Goal: Transaction & Acquisition: Download file/media

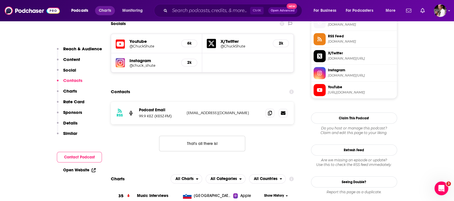
scroll to position [526, 0]
click at [74, 8] on span "Podcasts" at bounding box center [79, 11] width 17 height 8
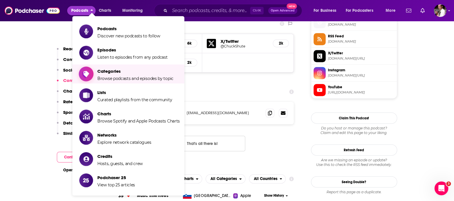
click at [111, 71] on span "Categories" at bounding box center [135, 70] width 76 height 5
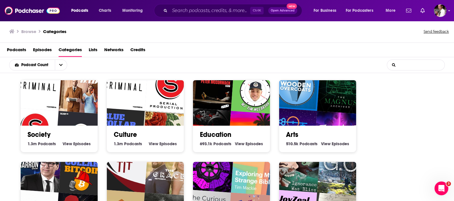
click at [406, 65] on input "List Search Input" at bounding box center [415, 65] width 57 height 10
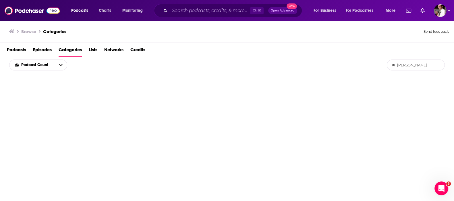
type input "Taylor Swift"
click at [20, 48] on span "Podcasts" at bounding box center [16, 51] width 19 height 12
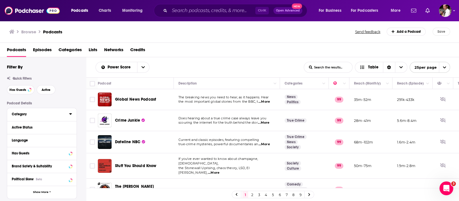
click at [24, 115] on div "Category" at bounding box center [39, 114] width 54 height 4
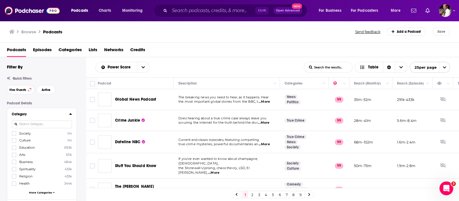
scroll to position [48, 0]
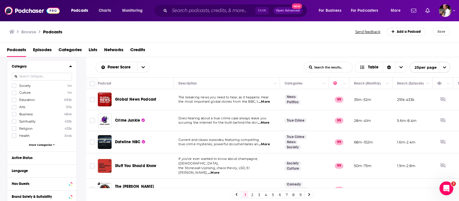
click at [28, 77] on input at bounding box center [42, 77] width 60 height 8
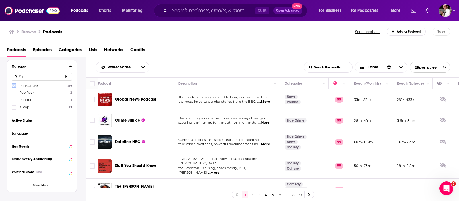
type input "Pop"
click at [13, 86] on icon at bounding box center [13, 85] width 3 height 3
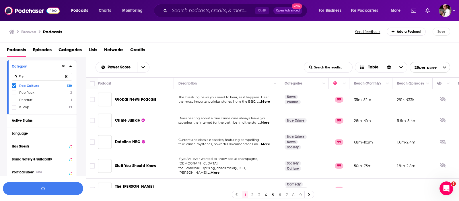
scroll to position [62, 0]
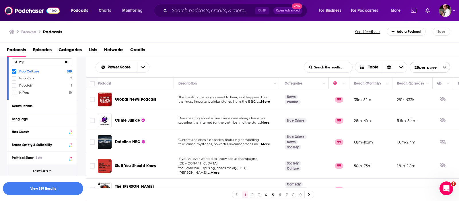
click at [43, 171] on span "Show More" at bounding box center [40, 170] width 15 height 3
click at [28, 106] on div "Active Status" at bounding box center [35, 106] width 46 height 4
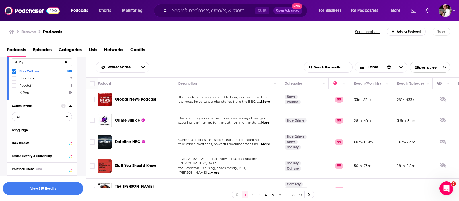
click at [36, 117] on span "All" at bounding box center [39, 116] width 54 height 7
click at [170, 35] on div "Browse Podcasts" at bounding box center [182, 32] width 347 height 8
click at [63, 106] on icon at bounding box center [63, 105] width 5 height 5
click at [181, 42] on div "Browse Podcasts Send feedback Add a Podcast Save" at bounding box center [230, 32] width 460 height 22
click at [28, 142] on div "Has Guests" at bounding box center [35, 143] width 46 height 4
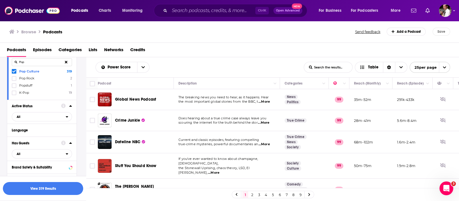
scroll to position [110, 0]
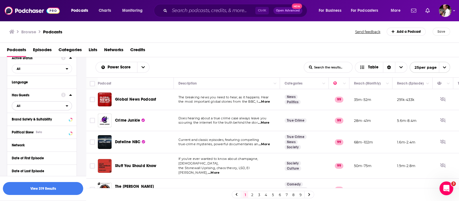
click at [42, 105] on span "All" at bounding box center [39, 105] width 54 height 7
click at [29, 124] on span "Has guests" at bounding box center [31, 124] width 32 height 3
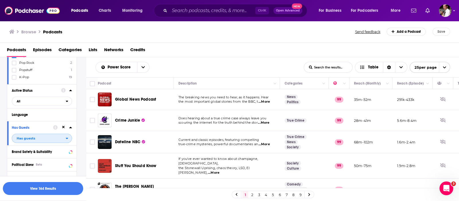
scroll to position [96, 0]
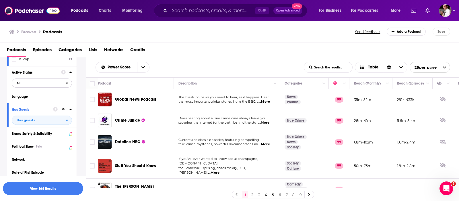
click at [32, 84] on span "All" at bounding box center [39, 82] width 54 height 7
click at [20, 101] on span "Active" at bounding box center [29, 101] width 29 height 3
click at [49, 184] on button "View 45 Results" at bounding box center [43, 188] width 80 height 13
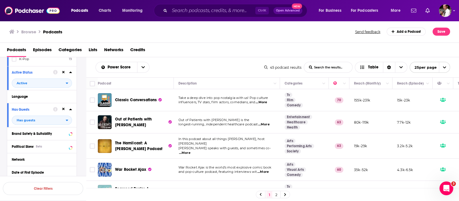
click at [244, 48] on div "Podcasts Episodes Categories Lists Networks Credits" at bounding box center [231, 51] width 448 height 12
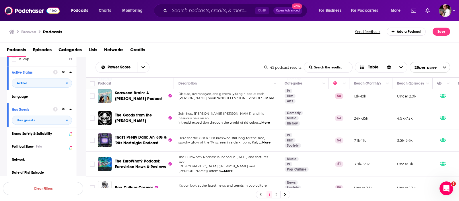
scroll to position [143, 0]
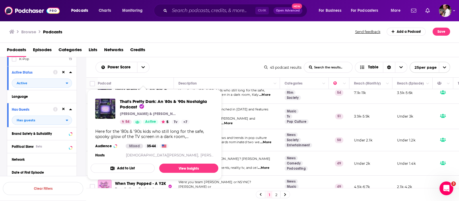
click at [205, 47] on div "Podcasts Episodes Categories Lists Networks Credits" at bounding box center [231, 51] width 448 height 12
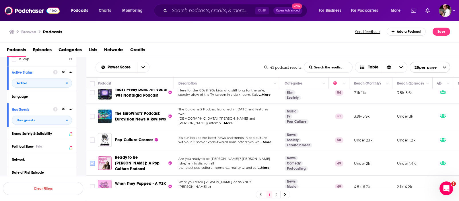
click at [90, 160] on input "Toggle select row" at bounding box center [92, 162] width 5 height 5
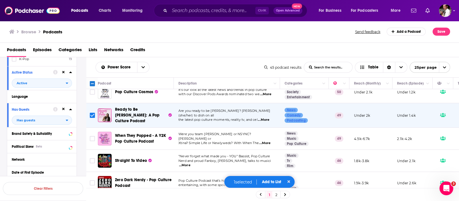
scroll to position [0, 0]
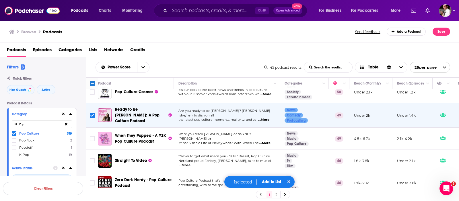
click at [14, 133] on icon at bounding box center [13, 132] width 3 height 3
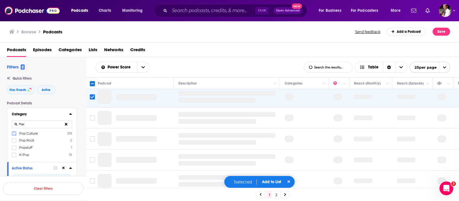
click at [24, 124] on input "Pop" at bounding box center [42, 124] width 60 height 8
click at [67, 125] on button at bounding box center [66, 123] width 12 height 13
click at [34, 125] on input at bounding box center [42, 124] width 60 height 8
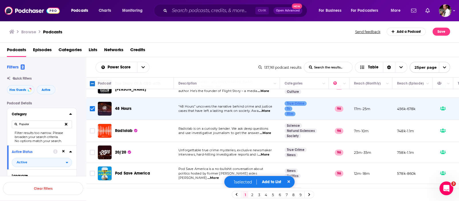
scroll to position [48, 0]
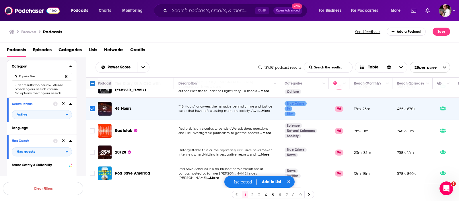
type input "Popular Mus"
click at [67, 77] on button at bounding box center [66, 76] width 12 height 13
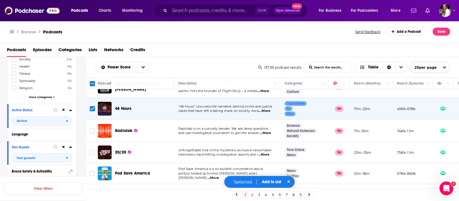
scroll to position [96, 0]
click at [46, 96] on span "More Categories" at bounding box center [40, 96] width 23 height 3
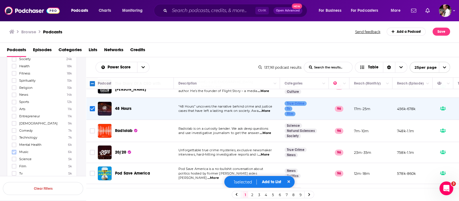
click at [13, 150] on icon at bounding box center [13, 151] width 3 height 3
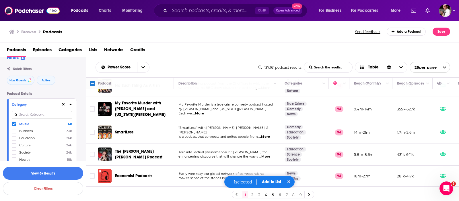
scroll to position [0, 0]
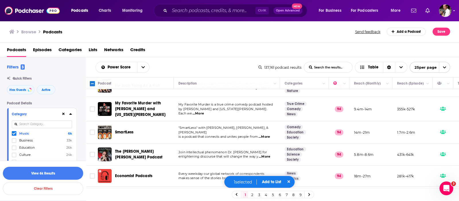
click at [71, 113] on icon at bounding box center [70, 113] width 3 height 5
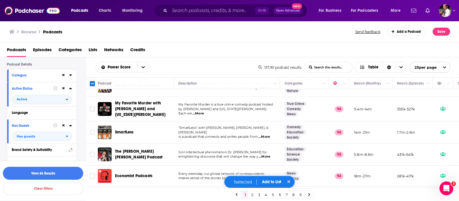
scroll to position [48, 0]
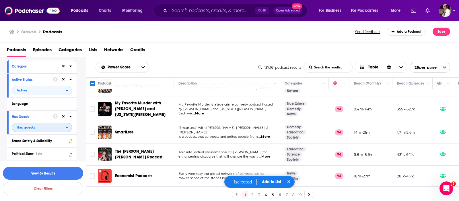
click at [50, 128] on span "Has guests" at bounding box center [39, 126] width 54 height 7
click at [45, 128] on span "Has guests" at bounding box center [39, 126] width 54 height 7
click at [43, 173] on button "View 6k Results" at bounding box center [43, 172] width 80 height 13
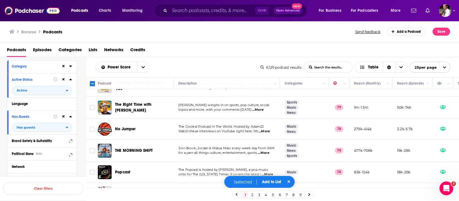
scroll to position [191, 0]
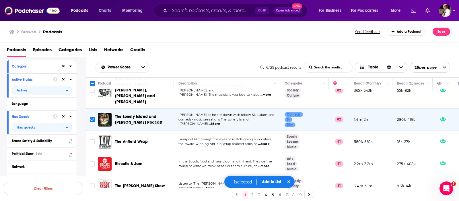
click at [361, 66] on icon "Choose View" at bounding box center [363, 67] width 4 height 3
click at [91, 117] on input "Toggle select row" at bounding box center [92, 119] width 5 height 5
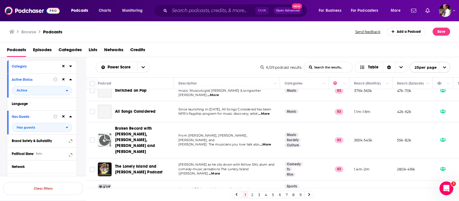
scroll to position [96, 0]
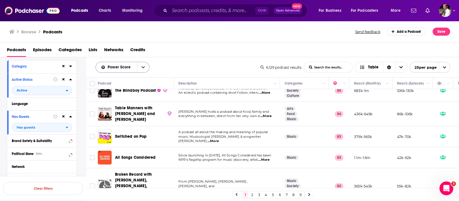
click at [142, 67] on icon "open menu" at bounding box center [143, 67] width 3 height 2
click at [194, 60] on div "Power Score By Rating Trending New Power Score List Search Input Search the res…" at bounding box center [272, 67] width 373 height 20
click at [92, 134] on input "Toggle select row" at bounding box center [92, 136] width 5 height 5
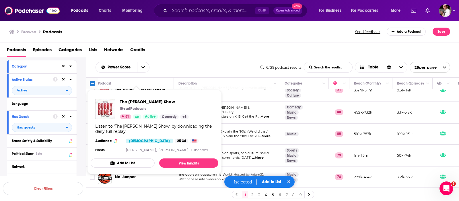
scroll to position [287, 0]
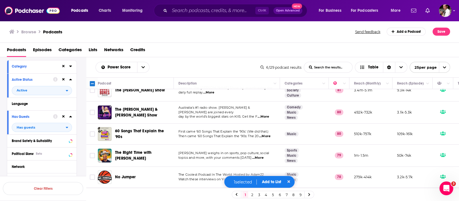
click at [214, 44] on div "Podcasts Episodes Categories Lists Networks Credits" at bounding box center [230, 50] width 460 height 14
click at [94, 110] on input "Toggle select row" at bounding box center [92, 112] width 5 height 5
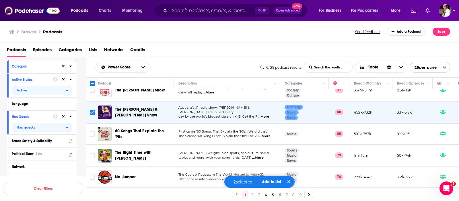
scroll to position [335, 0]
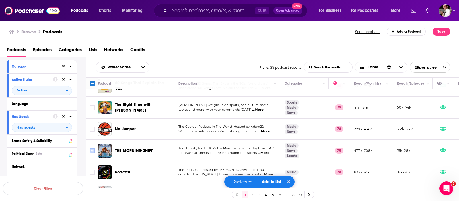
click at [95, 148] on input "Toggle select row" at bounding box center [92, 150] width 5 height 5
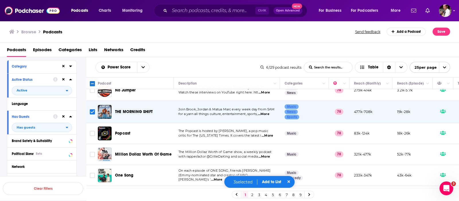
scroll to position [383, 0]
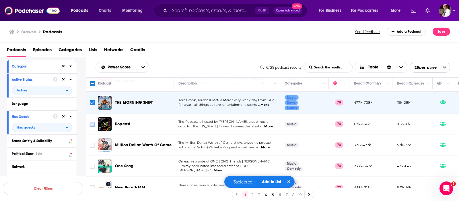
click at [93, 121] on input "Toggle select row" at bounding box center [92, 123] width 5 height 5
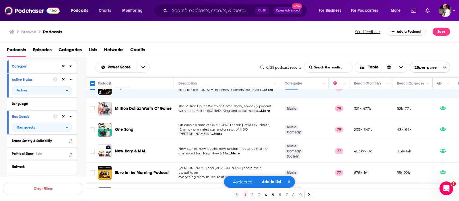
scroll to position [431, 0]
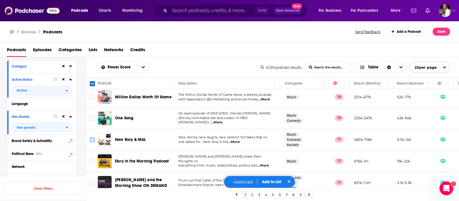
click at [92, 137] on input "Toggle select row" at bounding box center [92, 139] width 5 height 5
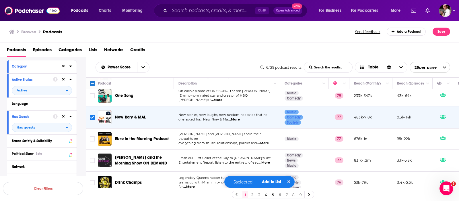
scroll to position [453, 0]
click at [93, 157] on input "Toggle select row" at bounding box center [92, 159] width 5 height 5
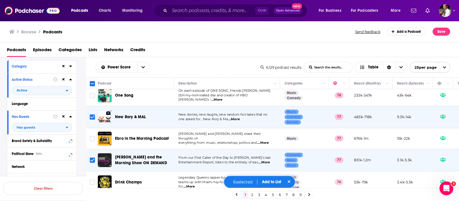
click at [252, 195] on link "2" at bounding box center [252, 194] width 6 height 7
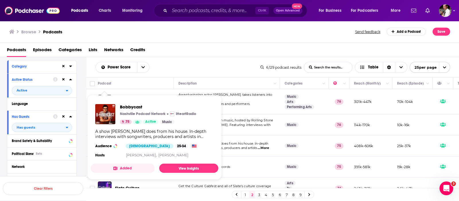
click at [239, 51] on div "Podcasts Episodes Categories Lists Networks Credits" at bounding box center [231, 51] width 448 height 12
click at [198, 47] on div "Podcasts Episodes Categories Lists Networks Credits" at bounding box center [231, 51] width 448 height 12
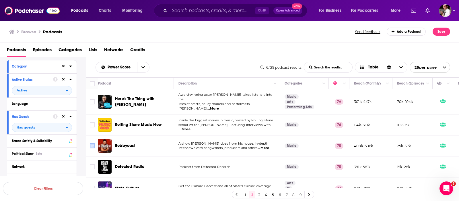
click at [92, 143] on input "Toggle select row" at bounding box center [92, 145] width 5 height 5
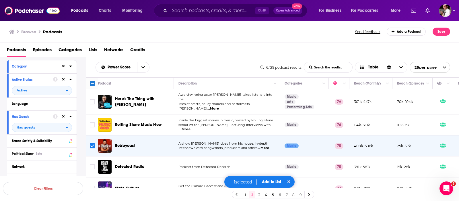
scroll to position [48, 0]
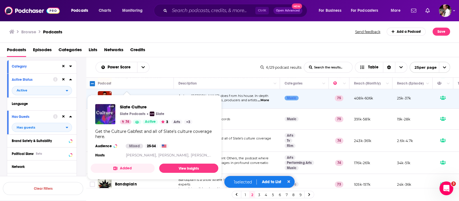
click at [246, 57] on div "Power Score List Search Input Search the results... Table 6,129 podcast results…" at bounding box center [272, 67] width 373 height 20
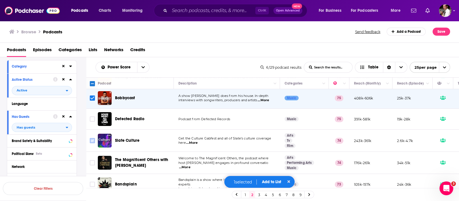
click at [94, 138] on input "Toggle select row" at bounding box center [92, 140] width 5 height 5
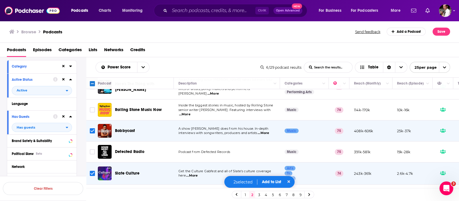
scroll to position [0, 0]
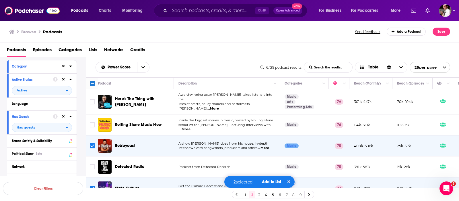
click at [247, 195] on link "1" at bounding box center [246, 194] width 6 height 7
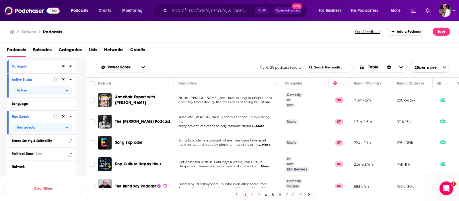
click at [96, 48] on span "Lists" at bounding box center [93, 51] width 9 height 12
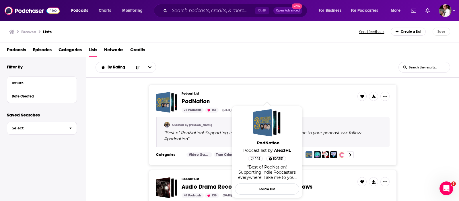
click at [187, 100] on span "PodNation" at bounding box center [196, 101] width 28 height 7
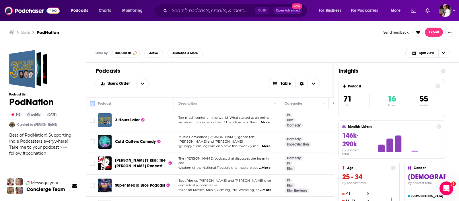
click at [89, 102] on icon at bounding box center [92, 103] width 7 height 7
click at [91, 101] on input "Toggle select all" at bounding box center [92, 103] width 5 height 5
checkbox input "true"
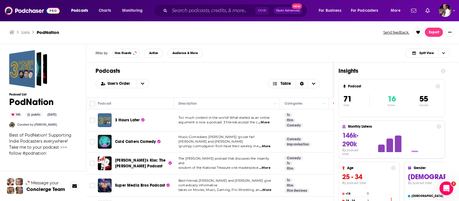
checkbox input "true"
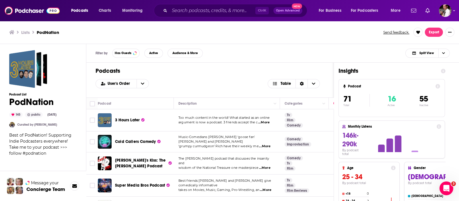
checkbox input "true"
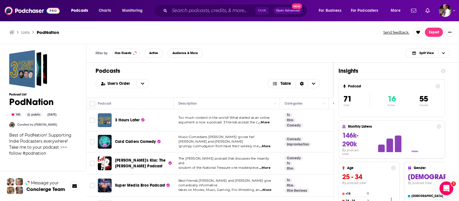
checkbox input "true"
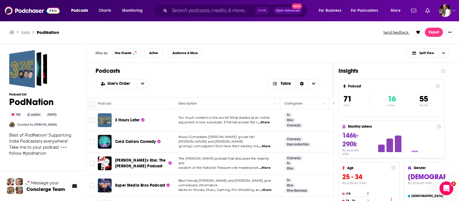
checkbox input "true"
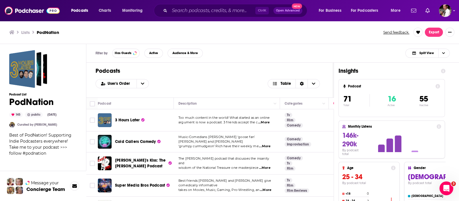
checkbox input "true"
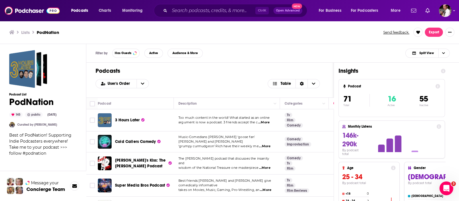
checkbox input "true"
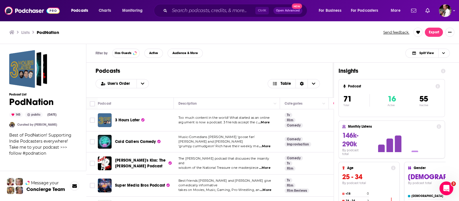
checkbox input "true"
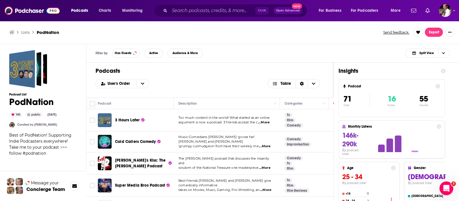
checkbox input "true"
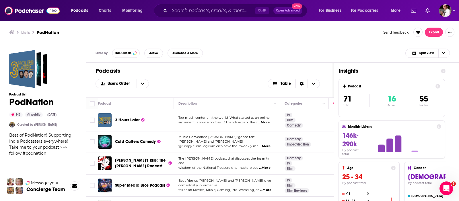
checkbox input "true"
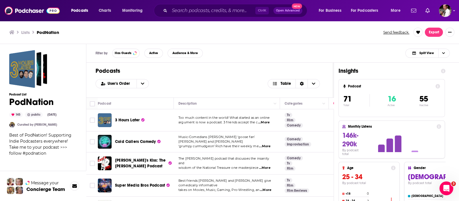
checkbox input "true"
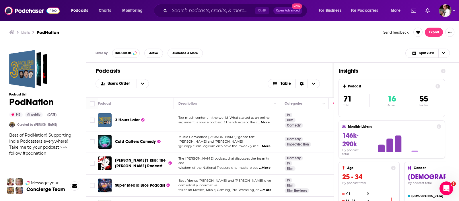
checkbox input "true"
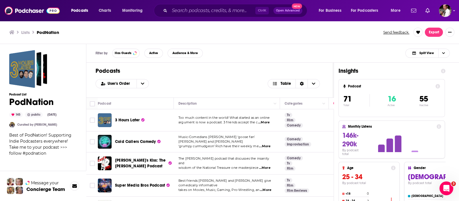
checkbox input "true"
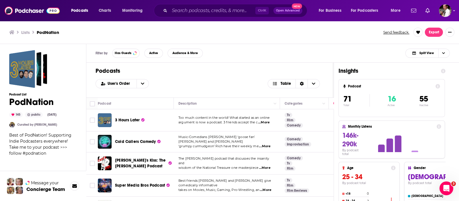
checkbox input "true"
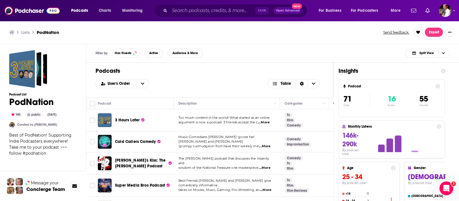
checkbox input "true"
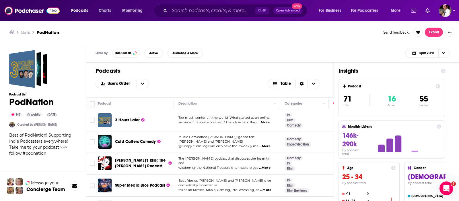
checkbox input "true"
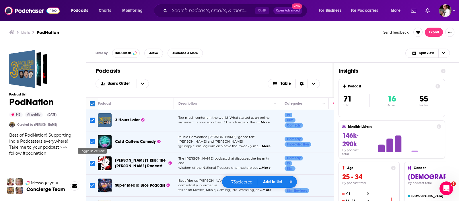
click at [91, 139] on input "Toggle select row" at bounding box center [92, 141] width 5 height 5
checkbox input "false"
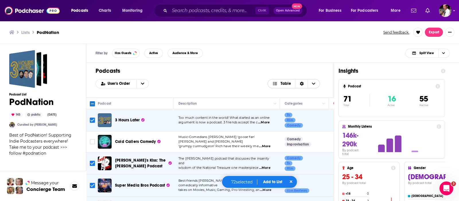
click at [302, 83] on icon "Sort Direction" at bounding box center [302, 84] width 4 height 4
click at [254, 65] on div "Podcasts User's Order Table" at bounding box center [209, 80] width 247 height 35
click at [139, 84] on button "open menu" at bounding box center [143, 83] width 12 height 9
click at [186, 73] on h1 "Podcasts" at bounding box center [210, 70] width 229 height 7
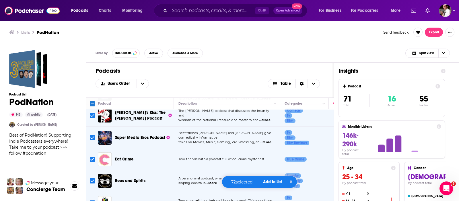
click at [92, 114] on input "Toggle select row" at bounding box center [92, 115] width 5 height 5
checkbox input "false"
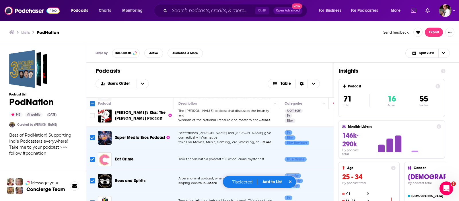
click at [268, 140] on span "...More" at bounding box center [265, 142] width 11 height 5
drag, startPoint x: 251, startPoint y: 72, endPoint x: 218, endPoint y: 80, distance: 33.5
click at [251, 72] on h1 "Podcasts" at bounding box center [210, 70] width 229 height 7
click at [91, 158] on input "Toggle select row" at bounding box center [92, 158] width 5 height 5
checkbox input "false"
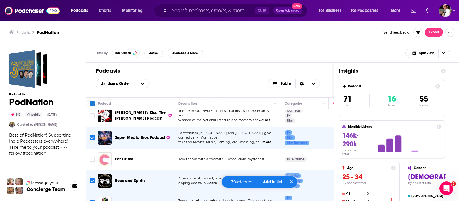
scroll to position [96, 0]
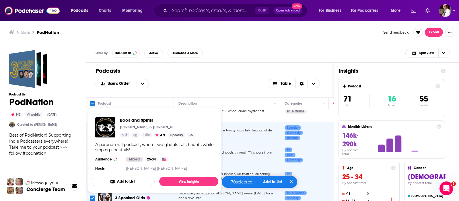
click at [220, 71] on h1 "Podcasts" at bounding box center [210, 70] width 229 height 7
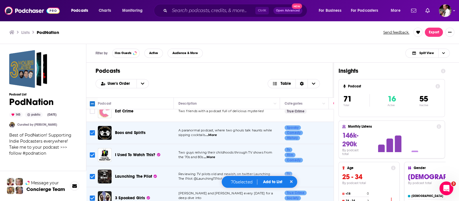
click at [93, 133] on input "Toggle select row" at bounding box center [92, 132] width 5 height 5
checkbox input "false"
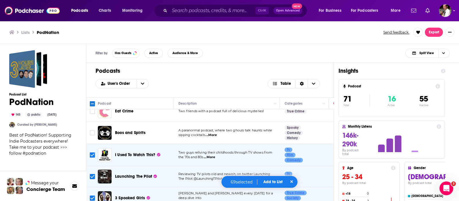
click at [92, 153] on input "Toggle select row" at bounding box center [92, 154] width 5 height 5
checkbox input "false"
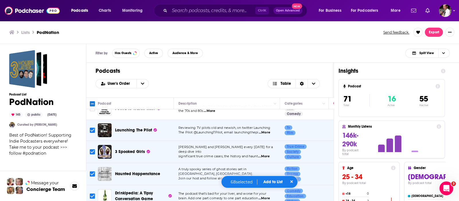
scroll to position [143, 0]
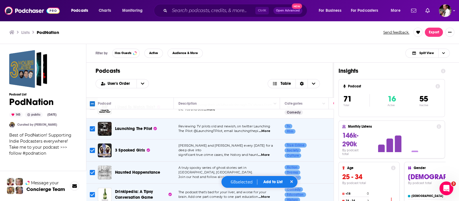
click at [90, 126] on input "Toggle select row" at bounding box center [92, 128] width 5 height 5
checkbox input "false"
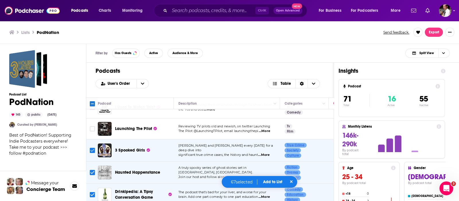
click at [92, 148] on input "Toggle select row" at bounding box center [92, 150] width 5 height 5
checkbox input "false"
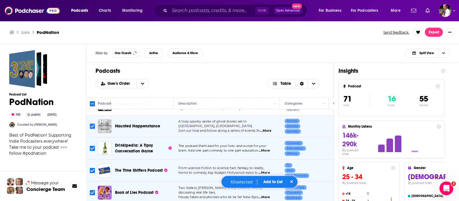
scroll to position [191, 0]
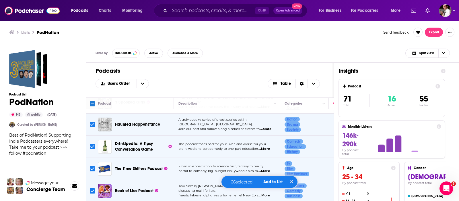
click at [92, 124] on input "Toggle select row" at bounding box center [92, 124] width 5 height 5
checkbox input "false"
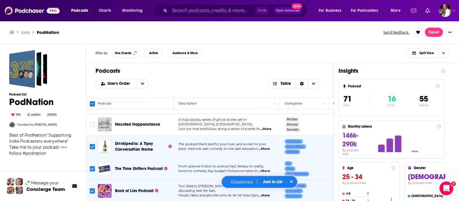
click at [270, 146] on span "...More" at bounding box center [264, 148] width 11 height 5
click at [92, 144] on input "Toggle select row" at bounding box center [92, 146] width 5 height 5
checkbox input "false"
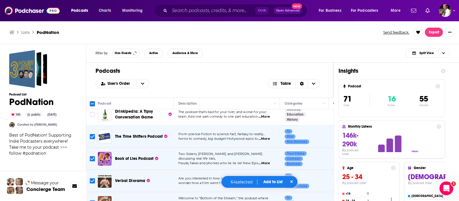
scroll to position [239, 0]
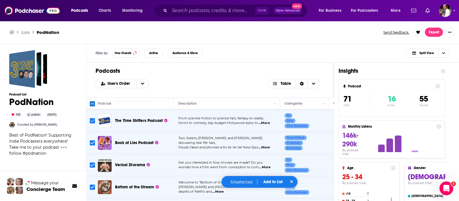
click at [94, 120] on input "Toggle select row" at bounding box center [92, 120] width 5 height 5
checkbox input "false"
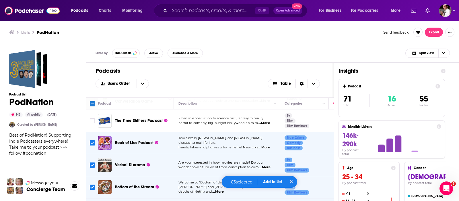
click at [90, 140] on input "Toggle select row" at bounding box center [92, 142] width 5 height 5
checkbox input "false"
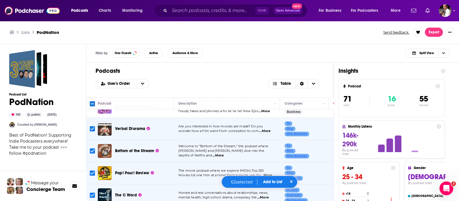
scroll to position [287, 0]
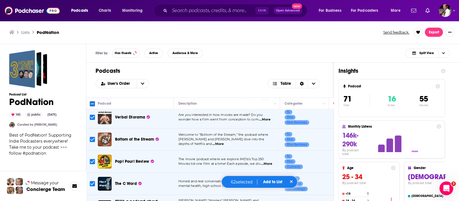
drag, startPoint x: 93, startPoint y: 115, endPoint x: 91, endPoint y: 137, distance: 21.9
click at [93, 115] on input "Toggle select row" at bounding box center [92, 117] width 5 height 5
checkbox input "false"
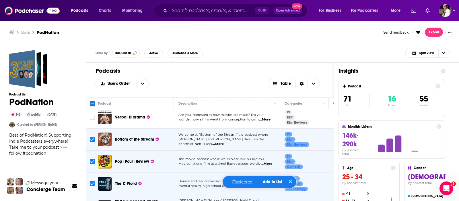
click at [91, 137] on input "Toggle select row" at bounding box center [92, 139] width 5 height 5
checkbox input "false"
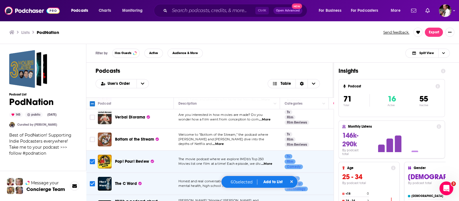
click at [93, 160] on input "Toggle select row" at bounding box center [92, 161] width 5 height 5
checkbox input "false"
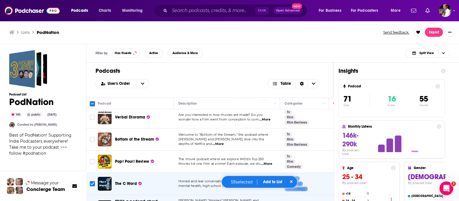
scroll to position [335, 0]
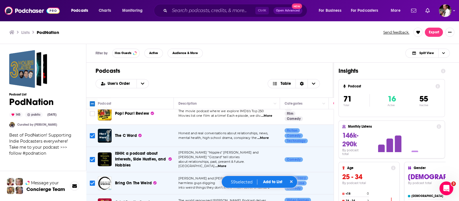
click at [92, 133] on input "Toggle select row" at bounding box center [92, 135] width 5 height 5
checkbox input "false"
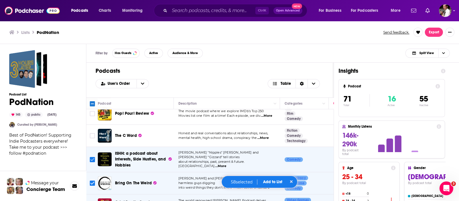
click at [94, 157] on input "Toggle select row" at bounding box center [92, 159] width 5 height 5
checkbox input "false"
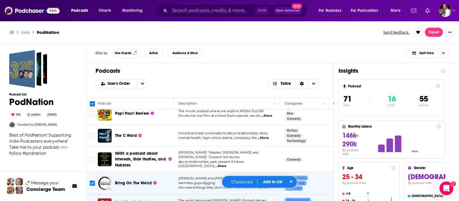
scroll to position [383, 0]
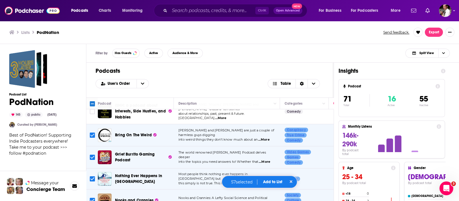
click at [92, 133] on input "Toggle select row" at bounding box center [92, 134] width 5 height 5
checkbox input "false"
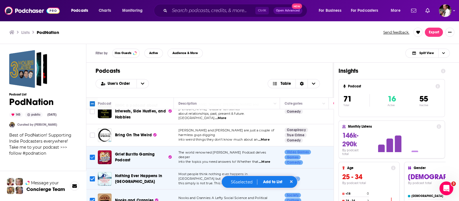
click at [94, 154] on input "Toggle select row" at bounding box center [92, 156] width 5 height 5
checkbox input "false"
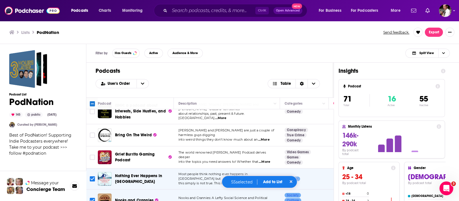
scroll to position [431, 0]
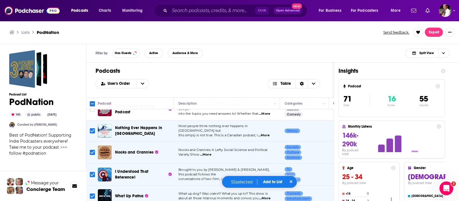
click at [90, 128] on input "Toggle select row" at bounding box center [92, 130] width 5 height 5
checkbox input "false"
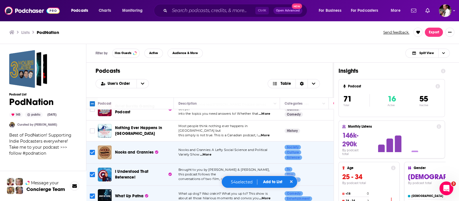
drag, startPoint x: 92, startPoint y: 148, endPoint x: 213, endPoint y: 115, distance: 125.3
click at [92, 150] on input "Toggle select row" at bounding box center [92, 152] width 5 height 5
checkbox input "false"
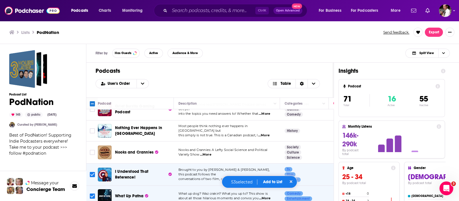
scroll to position [478, 0]
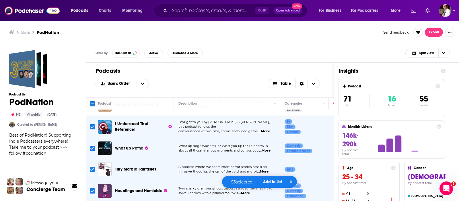
click at [267, 129] on span "...More" at bounding box center [264, 131] width 11 height 5
click at [166, 145] on div "What Up Patna" at bounding box center [145, 148] width 60 height 6
click at [92, 146] on input "Toggle select row" at bounding box center [92, 148] width 5 height 5
checkbox input "false"
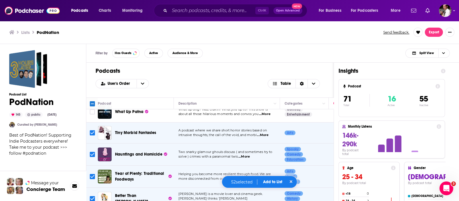
scroll to position [526, 0]
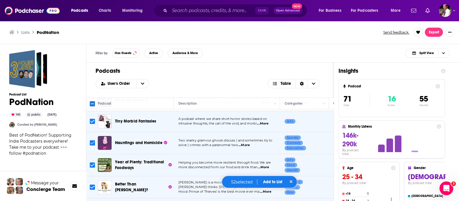
click at [91, 140] on input "Toggle select row" at bounding box center [92, 142] width 5 height 5
checkbox input "false"
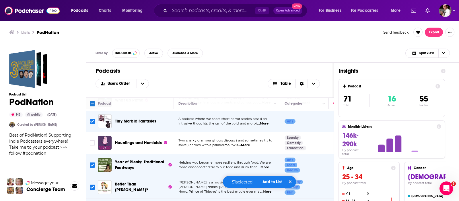
click at [94, 162] on input "Toggle select row" at bounding box center [92, 164] width 5 height 5
checkbox input "false"
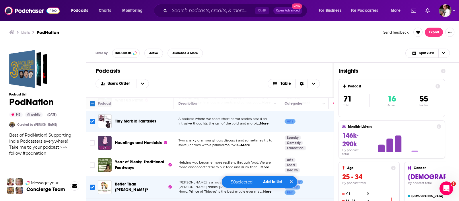
scroll to position [574, 0]
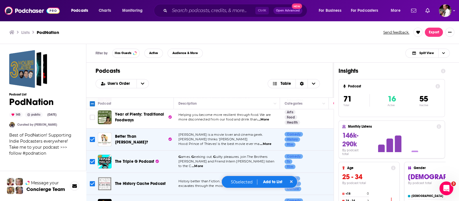
click at [93, 137] on input "Toggle select row" at bounding box center [92, 139] width 5 height 5
checkbox input "false"
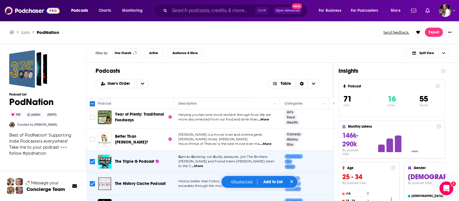
click at [203, 164] on span "...More" at bounding box center [197, 166] width 11 height 5
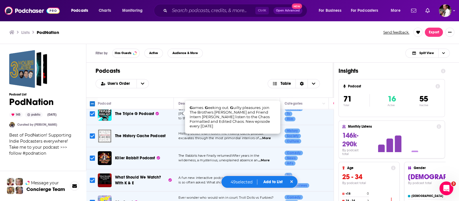
scroll to position [622, 0]
click at [92, 113] on input "Toggle select row" at bounding box center [92, 113] width 5 height 5
checkbox input "false"
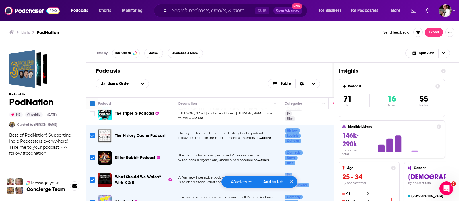
click at [92, 133] on input "Toggle select row" at bounding box center [92, 135] width 5 height 5
checkbox input "false"
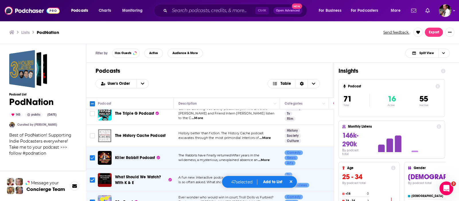
click at [94, 155] on input "Toggle select row" at bounding box center [92, 157] width 5 height 5
checkbox input "false"
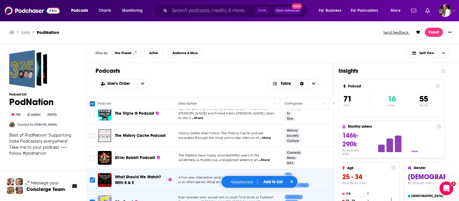
scroll to position [670, 0]
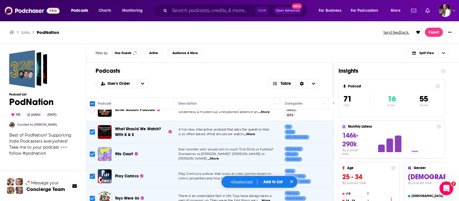
click at [92, 173] on icon "Toggle select row" at bounding box center [92, 176] width 7 height 7
click at [91, 151] on input "Toggle select row" at bounding box center [92, 153] width 5 height 5
checkbox input "false"
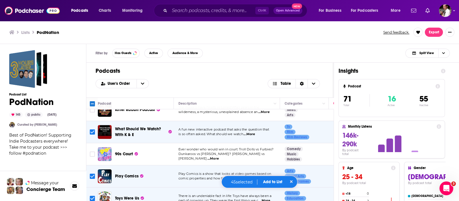
scroll to position [718, 0]
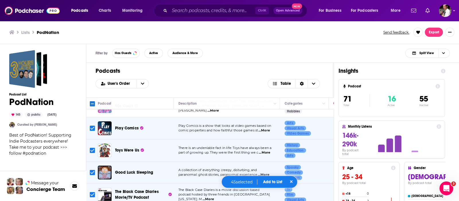
click at [94, 148] on input "Toggle select row" at bounding box center [92, 150] width 5 height 5
checkbox input "false"
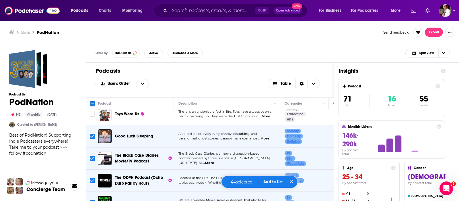
scroll to position [765, 0]
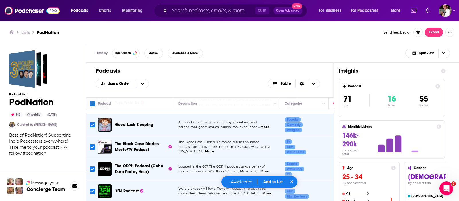
click at [237, 75] on div "Podcasts User's Order Table" at bounding box center [209, 80] width 247 height 35
click at [253, 86] on div "User's Order Table" at bounding box center [210, 83] width 229 height 9
click at [94, 144] on input "Toggle select row" at bounding box center [92, 146] width 5 height 5
checkbox input "false"
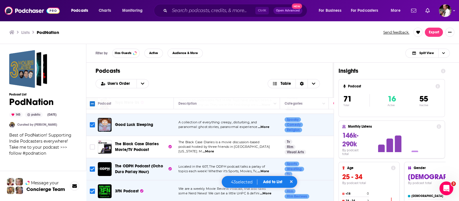
click at [89, 123] on icon "Toggle select row" at bounding box center [92, 124] width 7 height 7
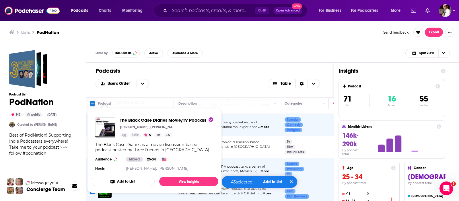
click at [240, 86] on div "User's Order Table" at bounding box center [210, 83] width 229 height 9
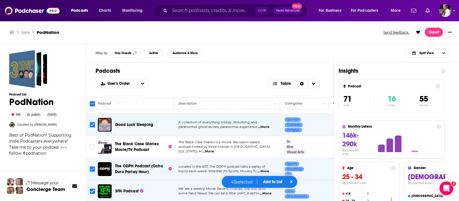
click at [94, 167] on input "Toggle select row" at bounding box center [92, 168] width 5 height 5
checkbox input "false"
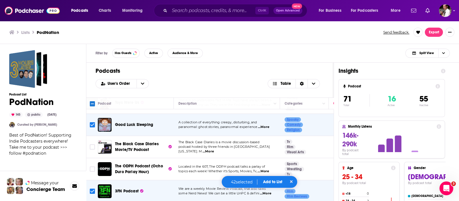
scroll to position [813, 0]
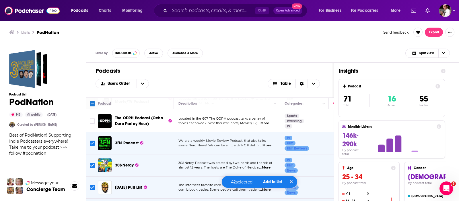
click at [91, 140] on input "Toggle select row" at bounding box center [92, 142] width 5 height 5
checkbox input "false"
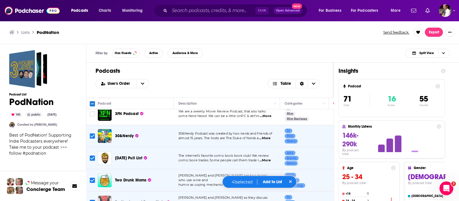
scroll to position [861, 0]
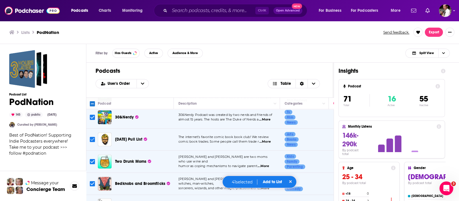
click at [92, 137] on input "Toggle select row" at bounding box center [92, 139] width 5 height 5
checkbox input "false"
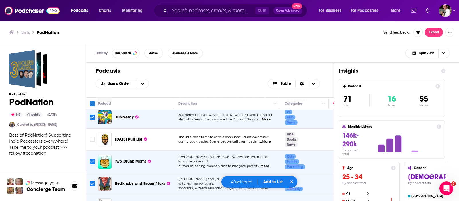
click at [93, 159] on input "Toggle select row" at bounding box center [92, 161] width 5 height 5
checkbox input "false"
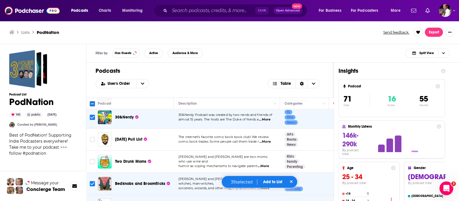
scroll to position [909, 0]
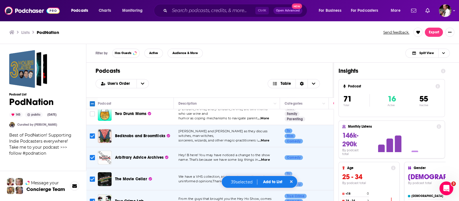
click at [91, 133] on input "Toggle select row" at bounding box center [92, 135] width 5 height 5
checkbox input "false"
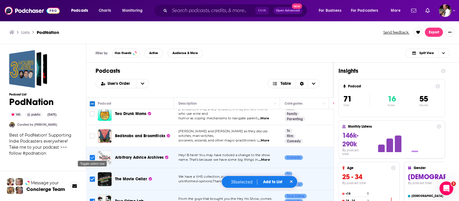
click at [90, 155] on input "Toggle select row" at bounding box center [92, 157] width 5 height 5
checkbox input "false"
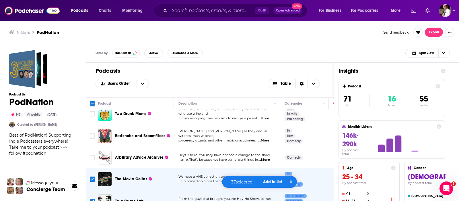
click at [90, 176] on input "Toggle select row" at bounding box center [92, 178] width 5 height 5
checkbox input "false"
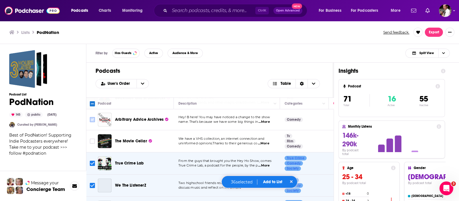
scroll to position [957, 0]
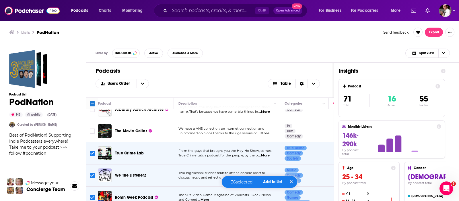
click at [92, 150] on input "Toggle select row" at bounding box center [92, 152] width 5 height 5
checkbox input "false"
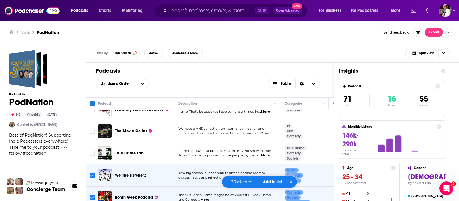
click at [92, 173] on input "Toggle select row" at bounding box center [92, 175] width 5 height 5
checkbox input "false"
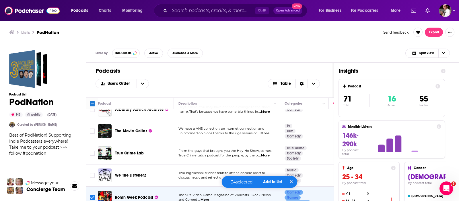
scroll to position [1004, 0]
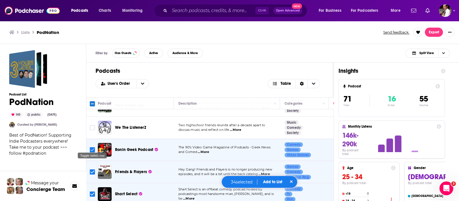
click at [92, 147] on input "Toggle select row" at bounding box center [92, 149] width 5 height 5
checkbox input "false"
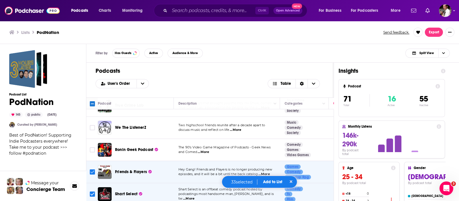
click at [92, 169] on input "Toggle select row" at bounding box center [92, 171] width 5 height 5
checkbox input "false"
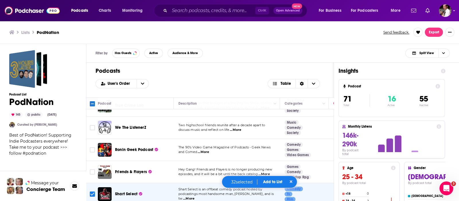
scroll to position [1052, 0]
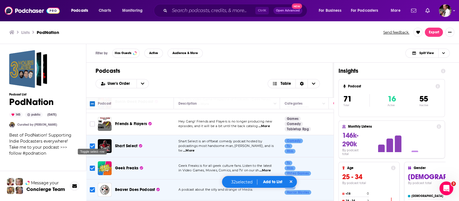
click at [91, 143] on input "Toggle select row" at bounding box center [92, 145] width 5 height 5
checkbox input "false"
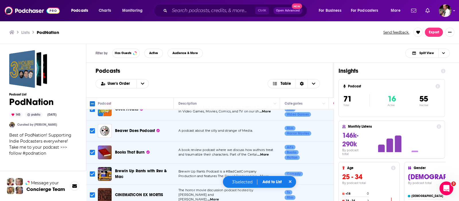
scroll to position [1100, 0]
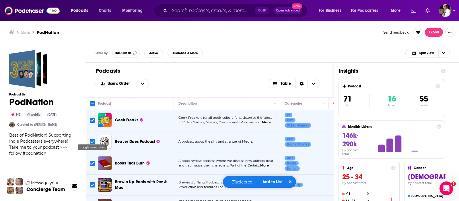
click at [90, 139] on input "Toggle select row" at bounding box center [92, 141] width 5 height 5
checkbox input "false"
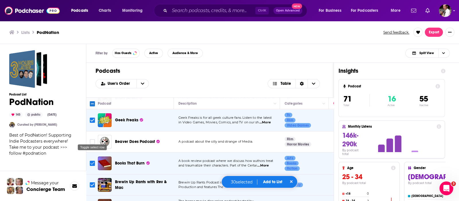
click at [92, 160] on input "Toggle select row" at bounding box center [92, 162] width 5 height 5
checkbox input "false"
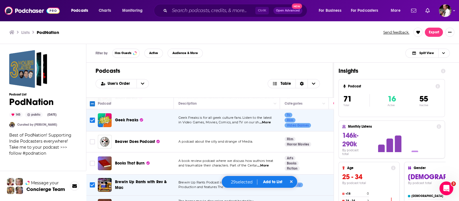
scroll to position [1148, 0]
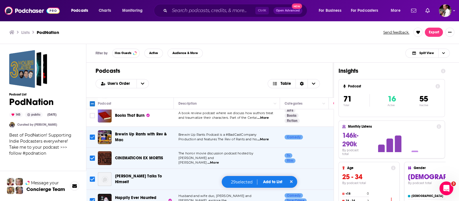
click at [93, 134] on input "Toggle select row" at bounding box center [92, 136] width 5 height 5
checkbox input "false"
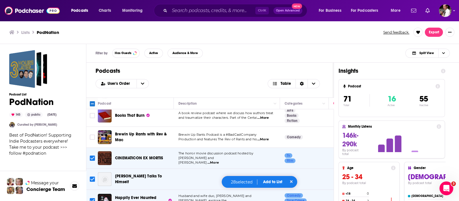
click at [92, 155] on input "Toggle select row" at bounding box center [92, 157] width 5 height 5
checkbox input "false"
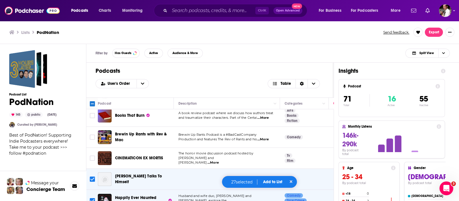
scroll to position [1196, 0]
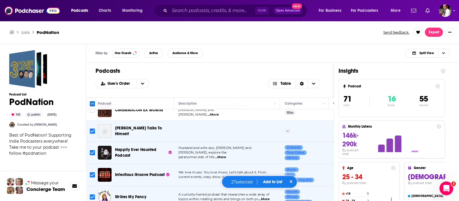
click at [93, 150] on input "Toggle select row" at bounding box center [92, 152] width 5 height 5
checkbox input "false"
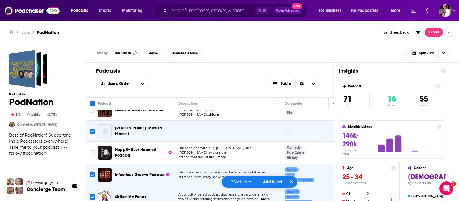
click at [93, 128] on input "Toggle select row" at bounding box center [92, 130] width 5 height 5
checkbox input "false"
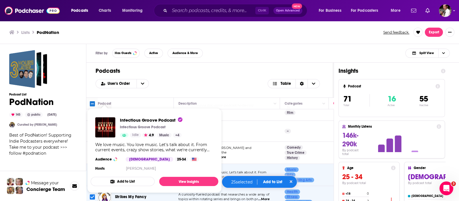
click at [230, 88] on div "Podcasts User's Order Table" at bounding box center [209, 80] width 247 height 35
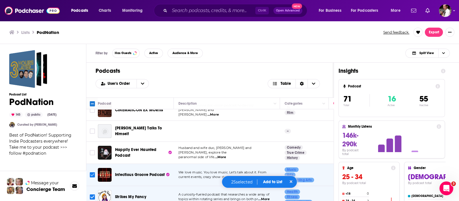
click at [93, 172] on input "Toggle select row" at bounding box center [92, 174] width 5 height 5
checkbox input "false"
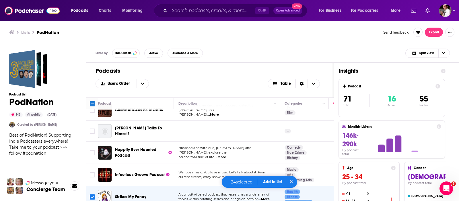
scroll to position [1244, 0]
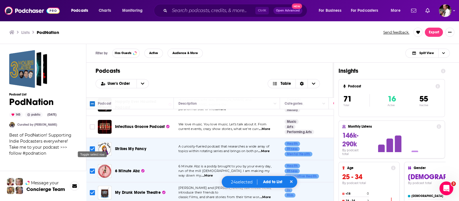
click at [91, 146] on input "Toggle select row" at bounding box center [92, 148] width 5 height 5
checkbox input "false"
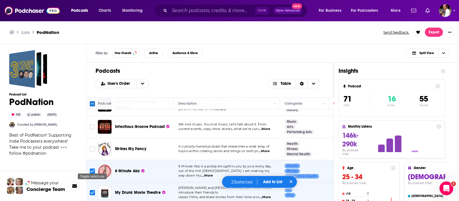
click at [91, 168] on input "Toggle select row" at bounding box center [92, 170] width 5 height 5
checkbox input "false"
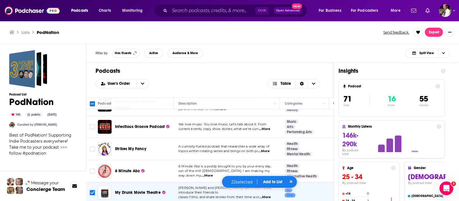
scroll to position [1292, 0]
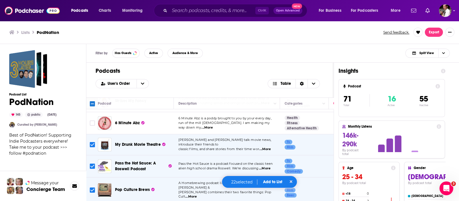
click at [265, 147] on span "...More" at bounding box center [264, 149] width 11 height 5
click at [93, 142] on input "Toggle select row" at bounding box center [92, 144] width 5 height 5
checkbox input "false"
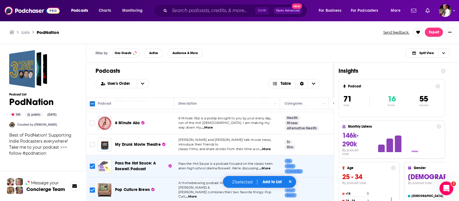
click at [93, 163] on input "Toggle select row" at bounding box center [92, 165] width 5 height 5
checkbox input "false"
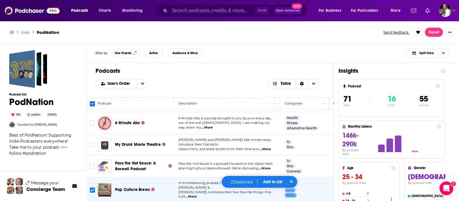
scroll to position [1339, 0]
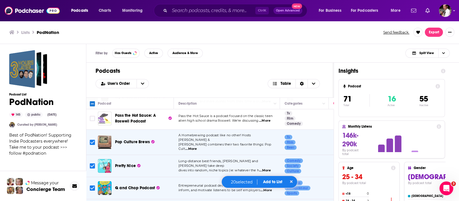
click at [197, 146] on span "...More" at bounding box center [190, 148] width 11 height 5
click at [149, 155] on td "Pretty Nice" at bounding box center [136, 166] width 76 height 22
click at [90, 163] on input "Toggle select row" at bounding box center [92, 165] width 5 height 5
checkbox input "false"
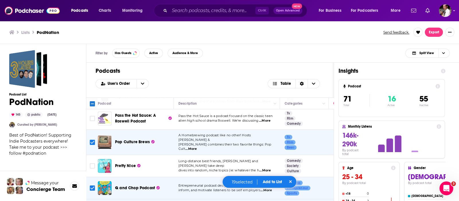
scroll to position [1387, 0]
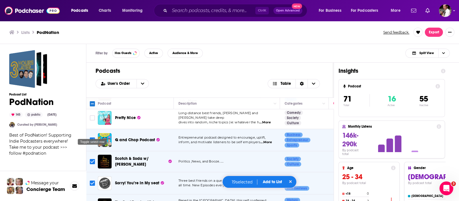
click at [94, 137] on input "Toggle select row" at bounding box center [92, 139] width 5 height 5
checkbox input "false"
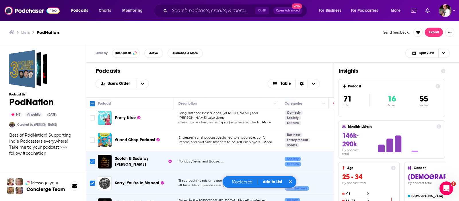
click at [93, 159] on input "Toggle select row" at bounding box center [92, 161] width 5 height 5
checkbox input "false"
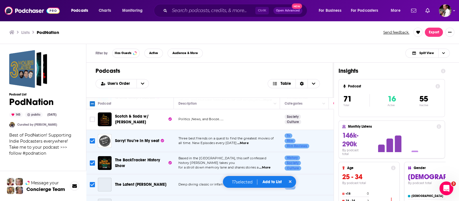
scroll to position [1435, 0]
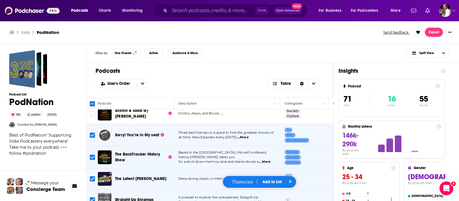
click at [243, 135] on span "...More" at bounding box center [242, 137] width 11 height 5
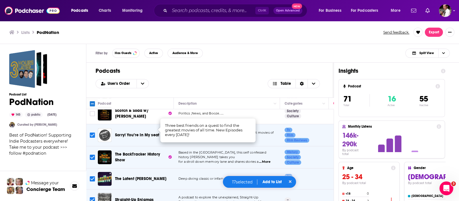
click at [91, 132] on input "Toggle select row" at bounding box center [92, 134] width 5 height 5
checkbox input "false"
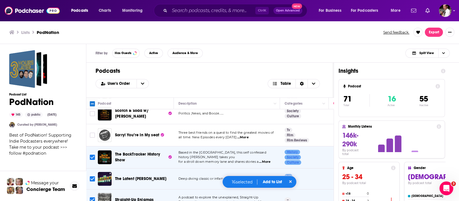
click at [92, 154] on input "Toggle select row" at bounding box center [92, 156] width 5 height 5
checkbox input "false"
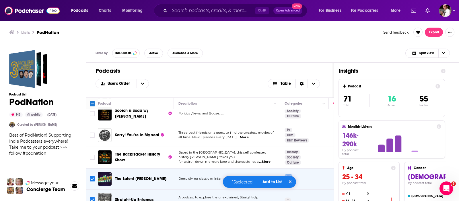
scroll to position [1483, 0]
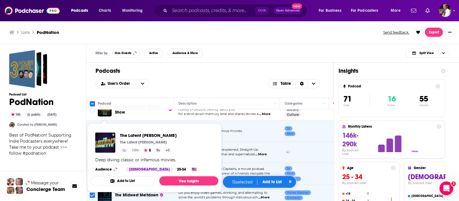
click at [93, 121] on span "The Latent Cassette The Latent Cassette Idle 5 Tv + 1 Deep diving classic or in…" at bounding box center [154, 158] width 135 height 76
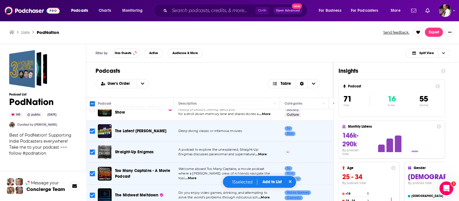
click at [236, 84] on div "User's Order Table" at bounding box center [210, 83] width 229 height 9
click at [92, 128] on input "Toggle select row" at bounding box center [92, 130] width 5 height 5
checkbox input "false"
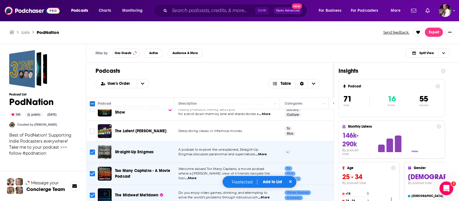
click at [91, 149] on input "Toggle select row" at bounding box center [92, 151] width 5 height 5
checkbox input "false"
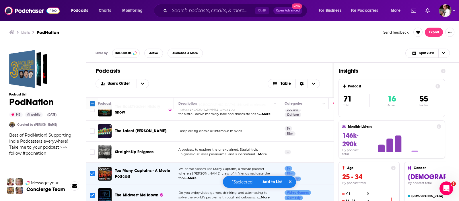
click at [93, 171] on input "Toggle select row" at bounding box center [92, 173] width 5 height 5
checkbox input "false"
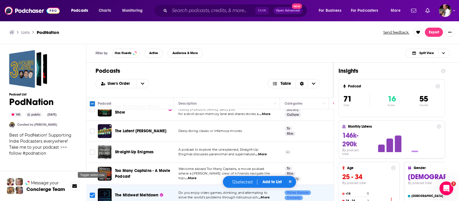
scroll to position [1505, 0]
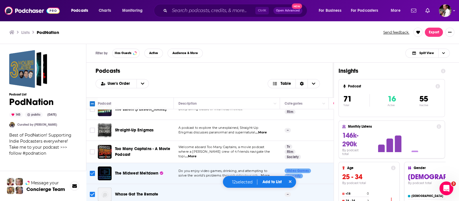
click at [92, 170] on input "Toggle select row" at bounding box center [92, 172] width 5 height 5
checkbox input "false"
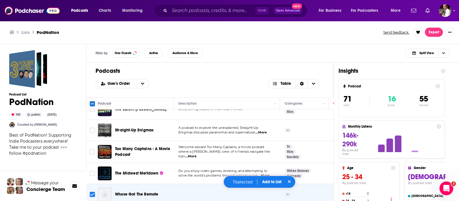
click at [267, 182] on button "Add to List" at bounding box center [272, 181] width 28 height 5
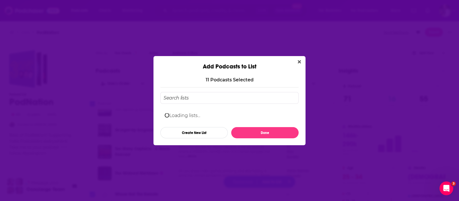
click at [181, 99] on input "Add Podcast To List" at bounding box center [229, 98] width 138 height 12
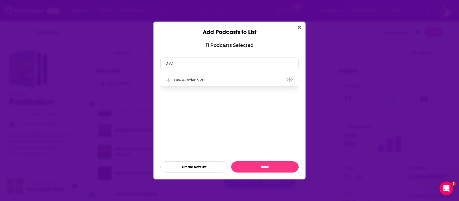
click at [191, 81] on div "Law & Order: SVU" at bounding box center [191, 80] width 34 height 4
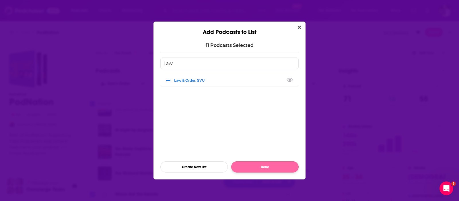
type input "Law"
click at [270, 166] on button "Done" at bounding box center [264, 166] width 67 height 11
checkbox input "false"
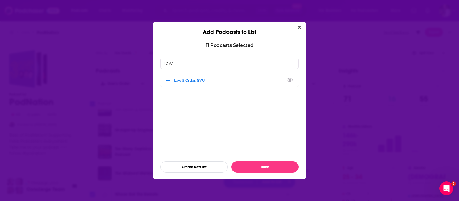
checkbox input "false"
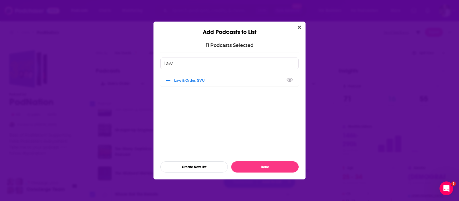
checkbox input "false"
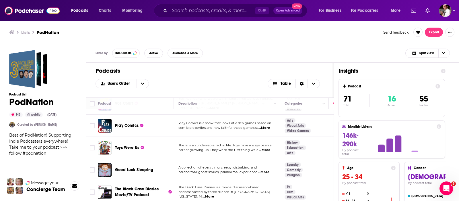
scroll to position [691, 0]
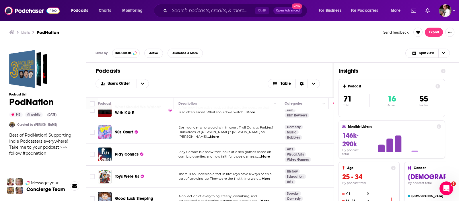
click at [26, 31] on h3 "Lists" at bounding box center [25, 32] width 9 height 5
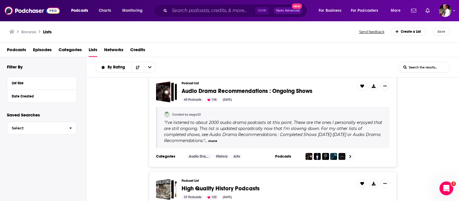
scroll to position [143, 0]
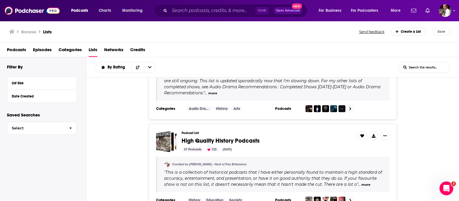
click at [420, 68] on input "List Search Input" at bounding box center [424, 67] width 51 height 10
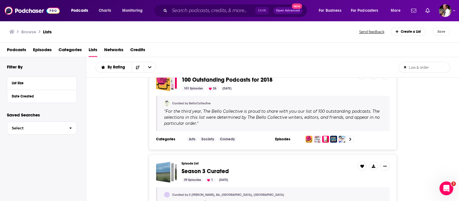
scroll to position [48, 0]
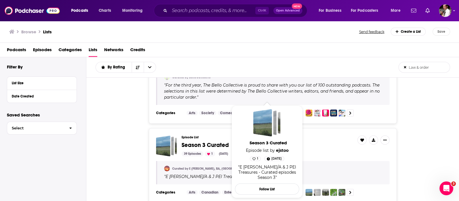
type input "Law & order"
click at [212, 144] on span "Season 3 Curated" at bounding box center [205, 144] width 47 height 7
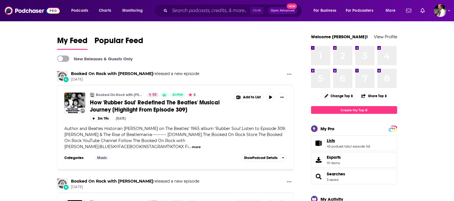
click at [328, 139] on span "Lists" at bounding box center [331, 140] width 8 height 5
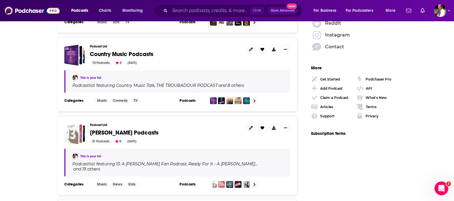
scroll to position [861, 0]
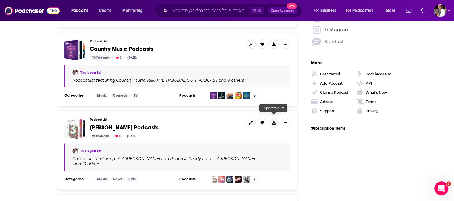
click at [272, 121] on icon at bounding box center [274, 123] width 4 height 4
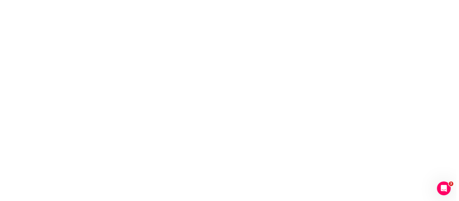
scroll to position [0, 0]
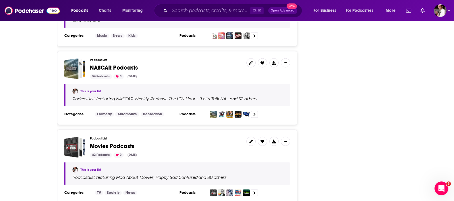
scroll to position [909, 0]
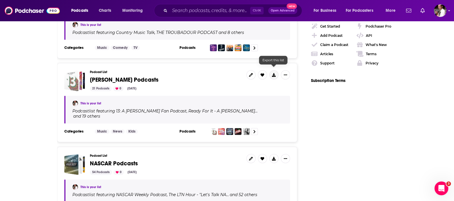
click at [274, 73] on icon at bounding box center [274, 75] width 4 height 4
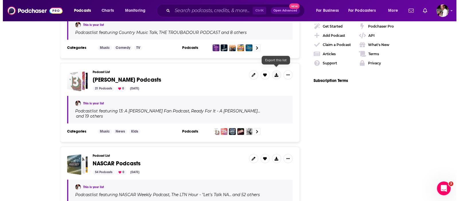
scroll to position [0, 0]
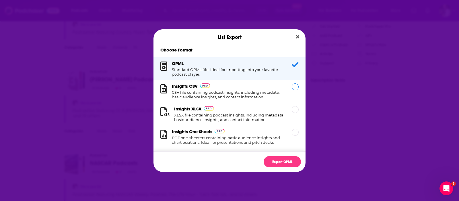
click at [225, 88] on div "Insights CSV CSV file containing podcast insights, including metadata, basic au…" at bounding box center [228, 91] width 113 height 16
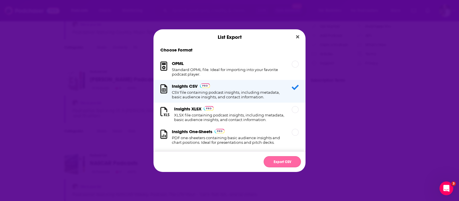
click at [286, 162] on button "Export CSV" at bounding box center [282, 161] width 37 height 11
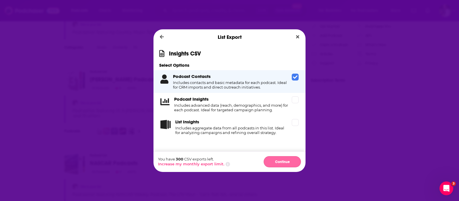
click at [295, 159] on button "Continue" at bounding box center [282, 161] width 37 height 11
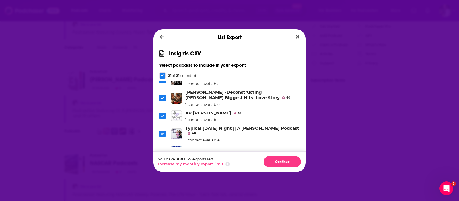
scroll to position [289, 0]
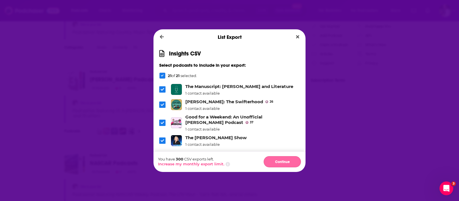
click at [278, 160] on button "Continue" at bounding box center [282, 161] width 37 height 11
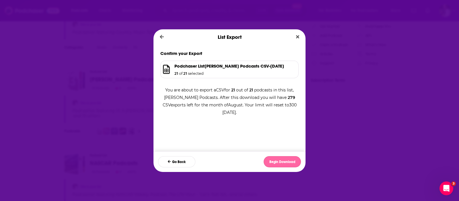
click at [280, 161] on button "Begin Download" at bounding box center [282, 161] width 37 height 11
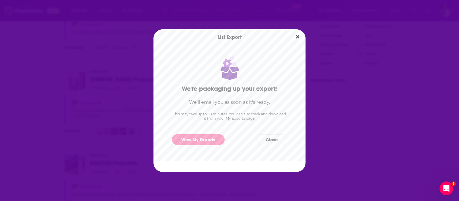
click at [385, 38] on div "List Export We're packaging up your export! We'll email you as soon as it's rea…" at bounding box center [229, 100] width 459 height 201
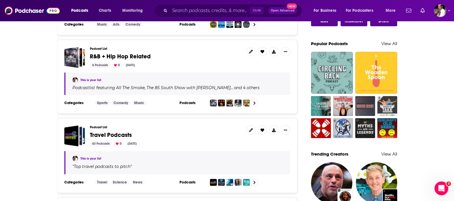
scroll to position [48, 0]
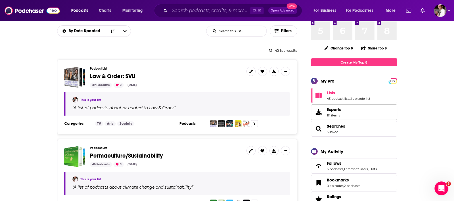
click at [330, 107] on span "Exports" at bounding box center [334, 109] width 14 height 5
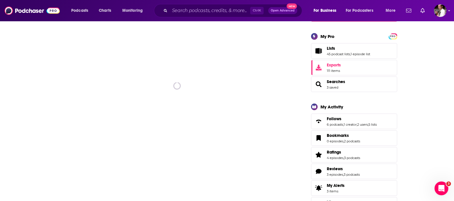
scroll to position [96, 0]
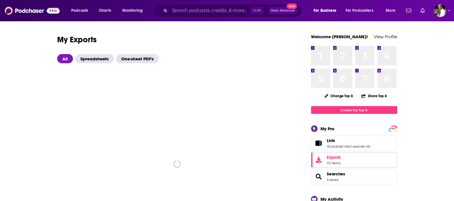
click at [325, 158] on link "Exports 112 items" at bounding box center [354, 159] width 86 height 15
click at [103, 58] on span "Spreadsheets" at bounding box center [94, 58] width 38 height 9
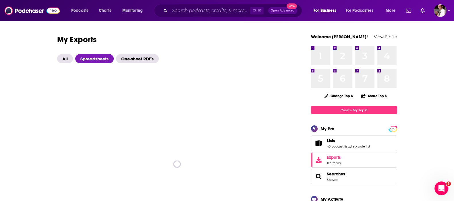
scroll to position [96, 0]
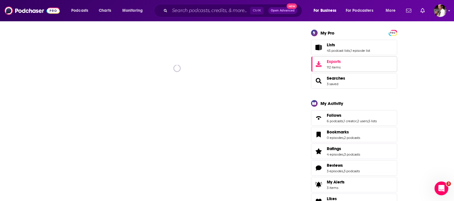
click at [329, 62] on span "Exports" at bounding box center [334, 61] width 14 height 5
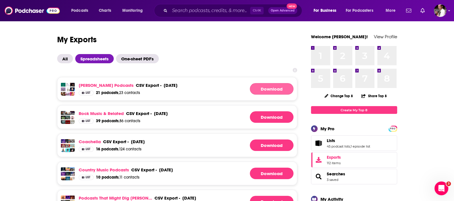
click at [259, 88] on link "Download" at bounding box center [272, 88] width 44 height 11
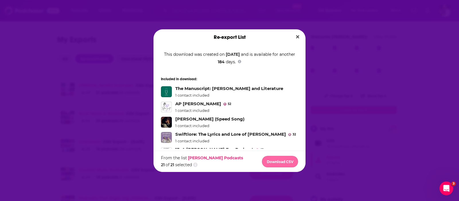
click at [272, 160] on button "Download CSV" at bounding box center [280, 161] width 36 height 11
